Goal: Transaction & Acquisition: Obtain resource

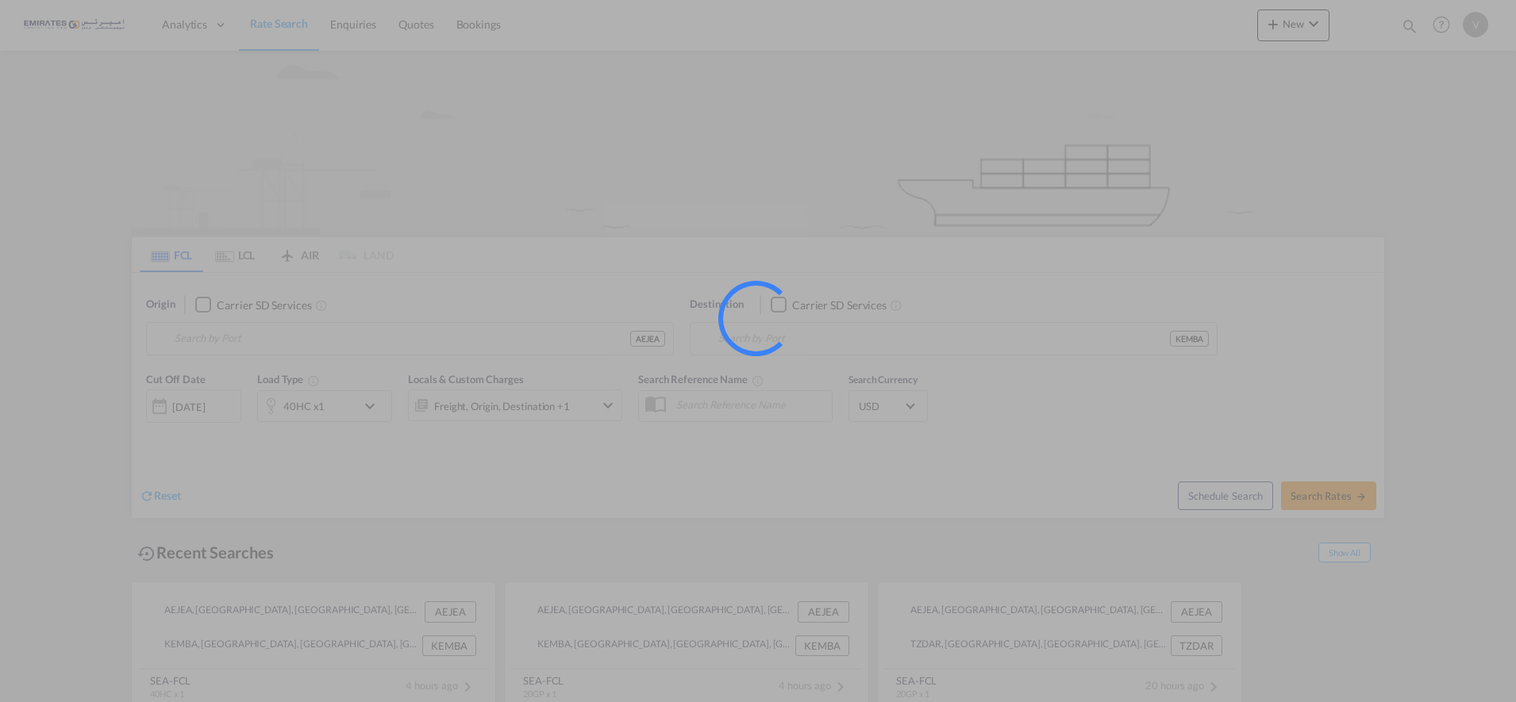
type input "[GEOGRAPHIC_DATA], [GEOGRAPHIC_DATA]"
type input "Mombasa, KEMBA"
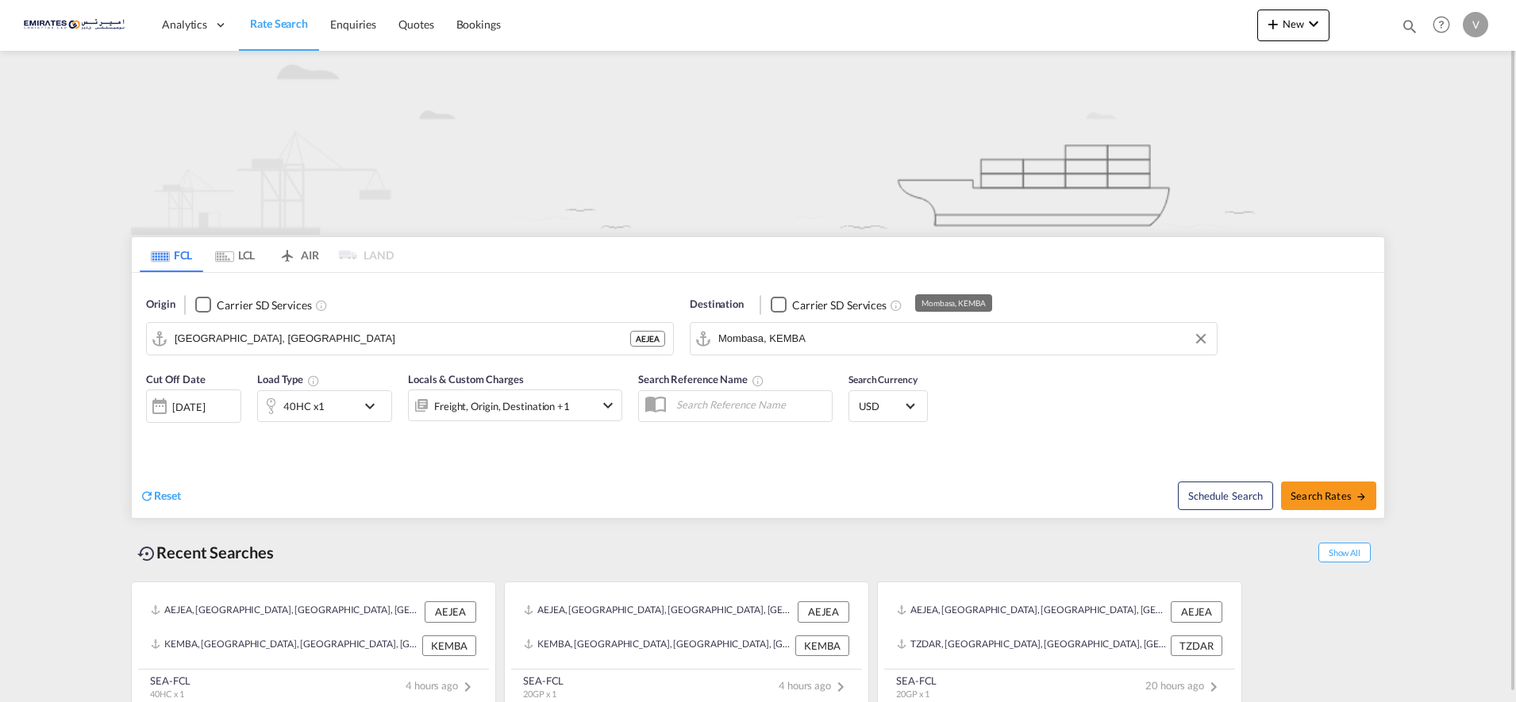
click at [755, 342] on input "Mombasa, KEMBA" at bounding box center [963, 339] width 490 height 24
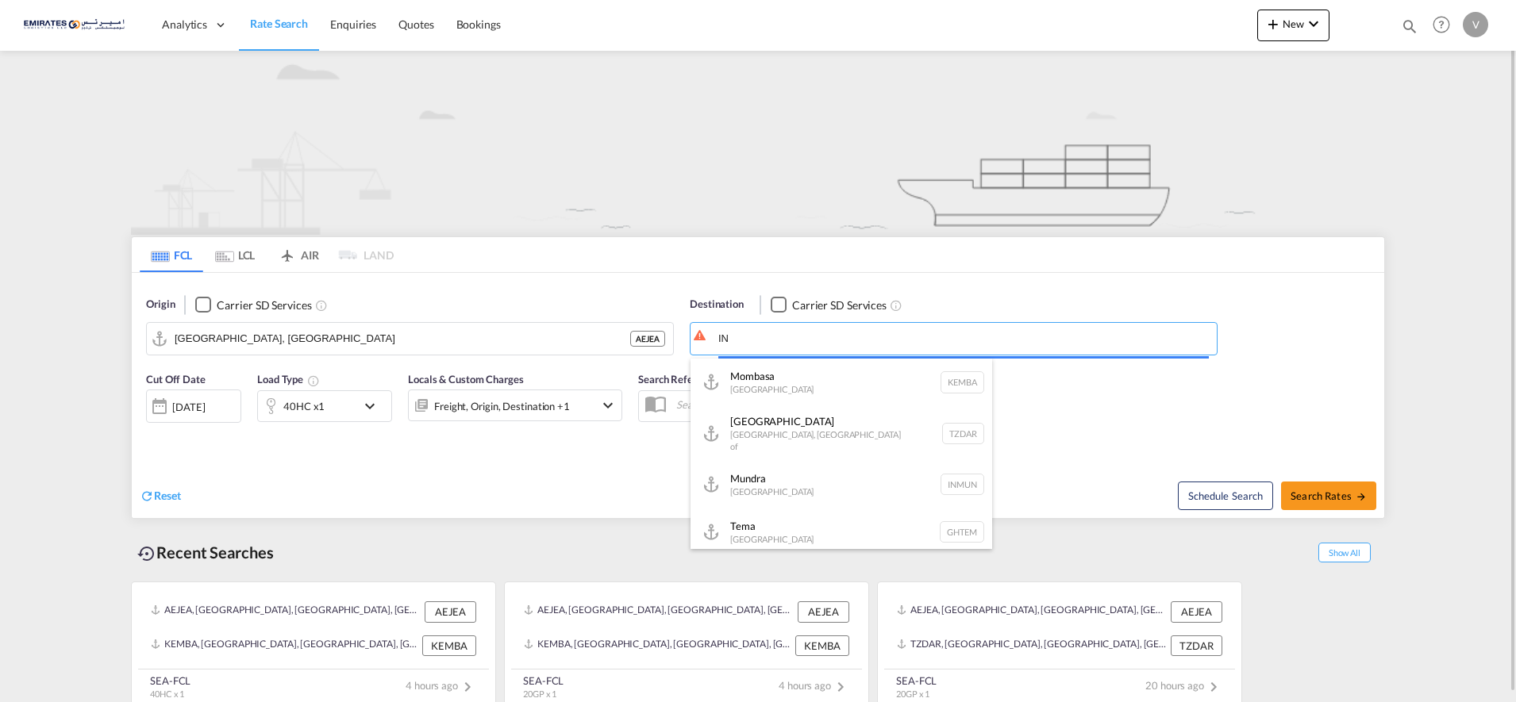
type input "I"
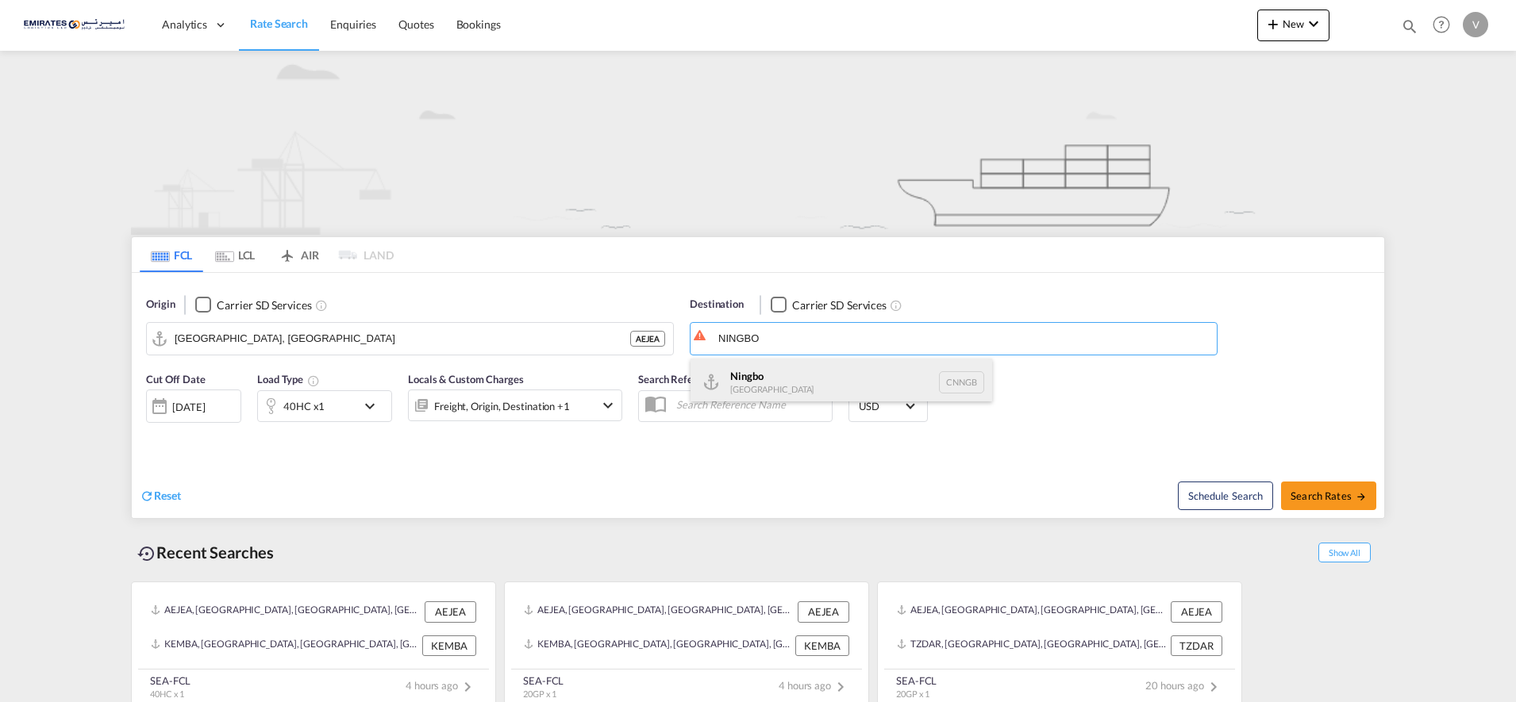
click at [759, 373] on div "Ningbo [GEOGRAPHIC_DATA] CNNGB" at bounding box center [841, 383] width 302 height 48
type input "Ningbo, CNNGB"
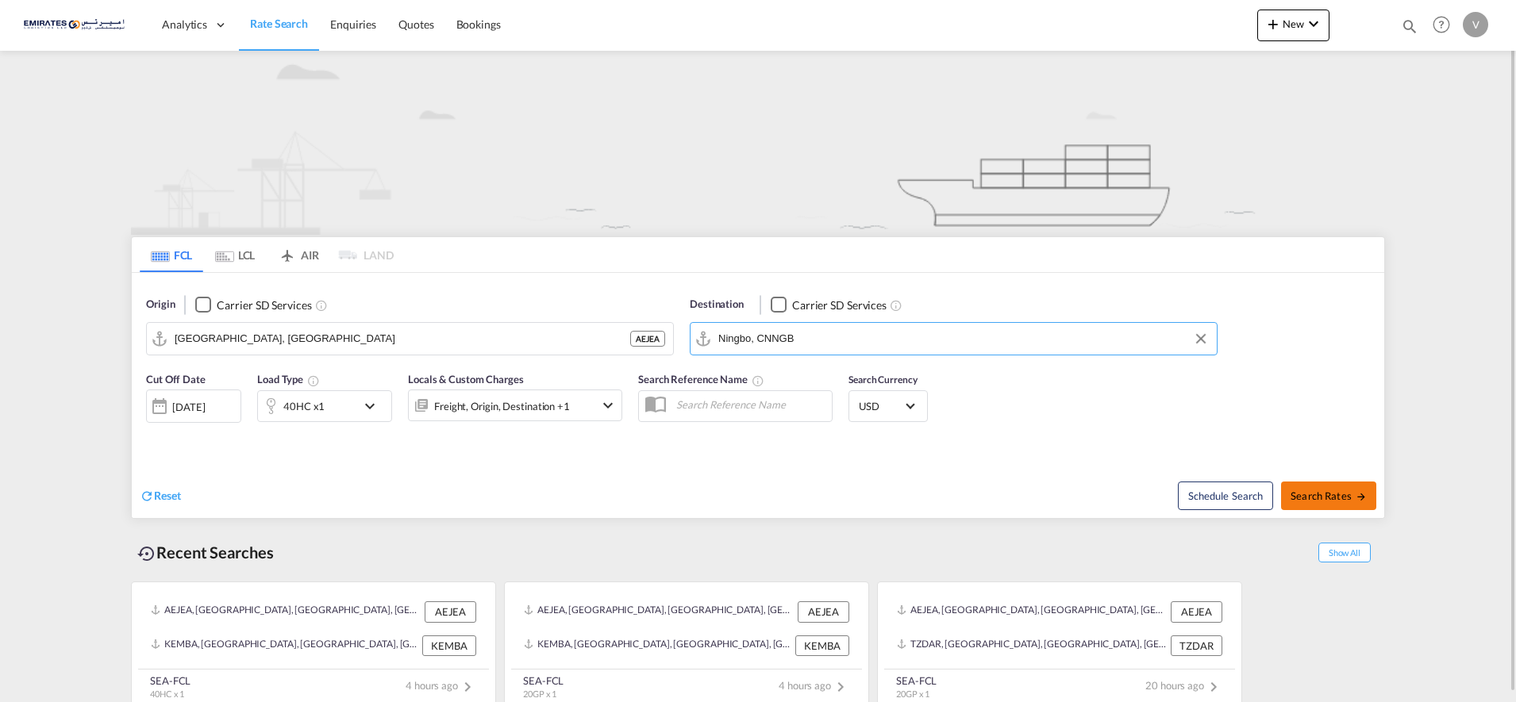
click at [1308, 488] on button "Search Rates" at bounding box center [1328, 496] width 95 height 29
type input "AEJEA to CNNGB / [DATE]"
